Goal: Find contact information: Find contact information

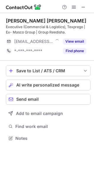
scroll to position [134, 94]
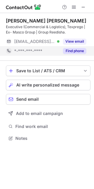
click at [79, 51] on button "Find phone" at bounding box center [74, 51] width 23 height 6
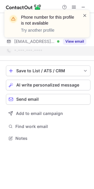
click at [85, 18] on span at bounding box center [85, 15] width 5 height 6
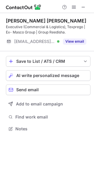
scroll to position [125, 94]
click at [83, 8] on span at bounding box center [83, 7] width 5 height 5
